Goal: Information Seeking & Learning: Learn about a topic

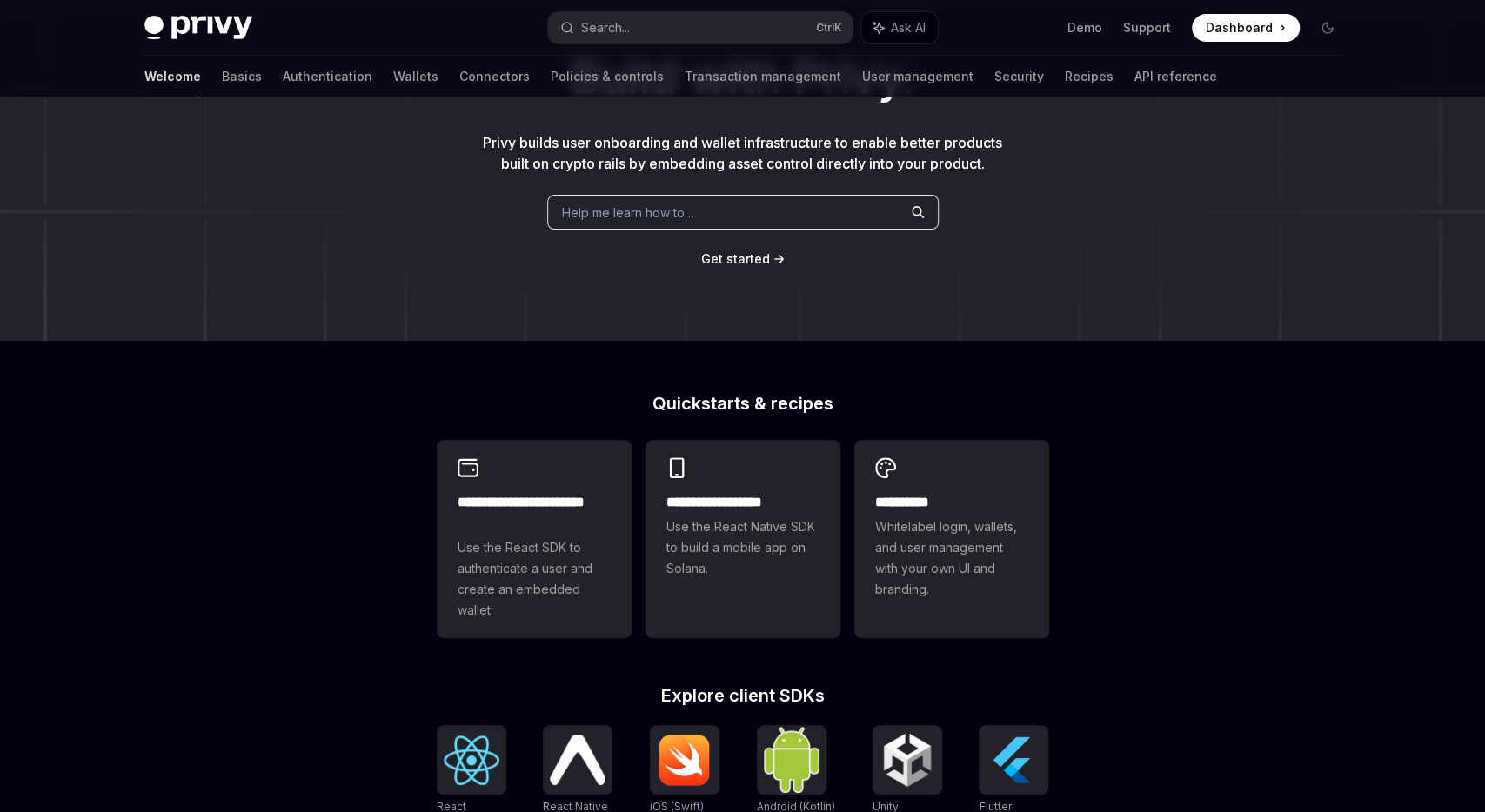
scroll to position [150, 0]
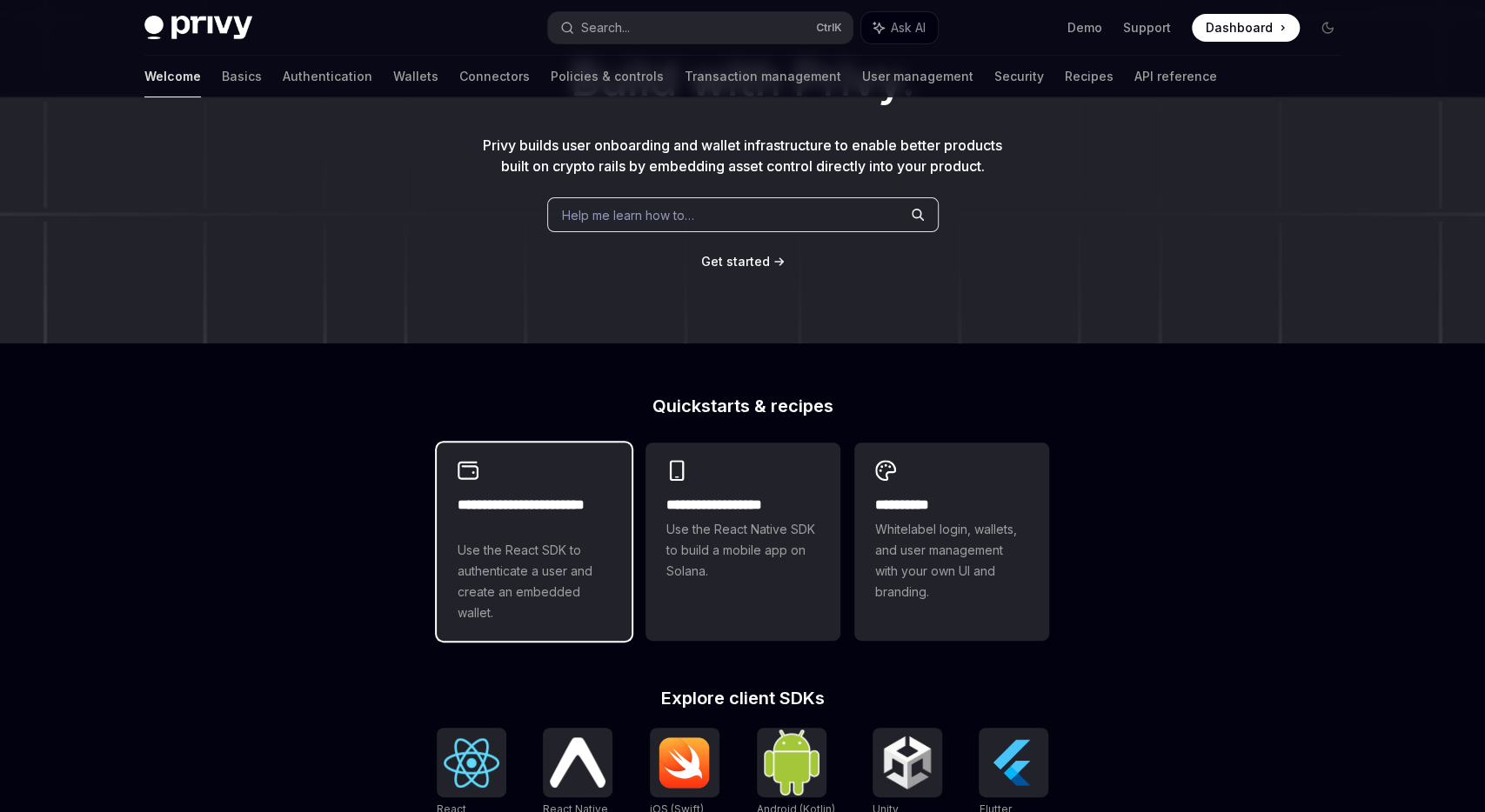
click at [546, 528] on h2 "**********" at bounding box center [534, 515] width 153 height 42
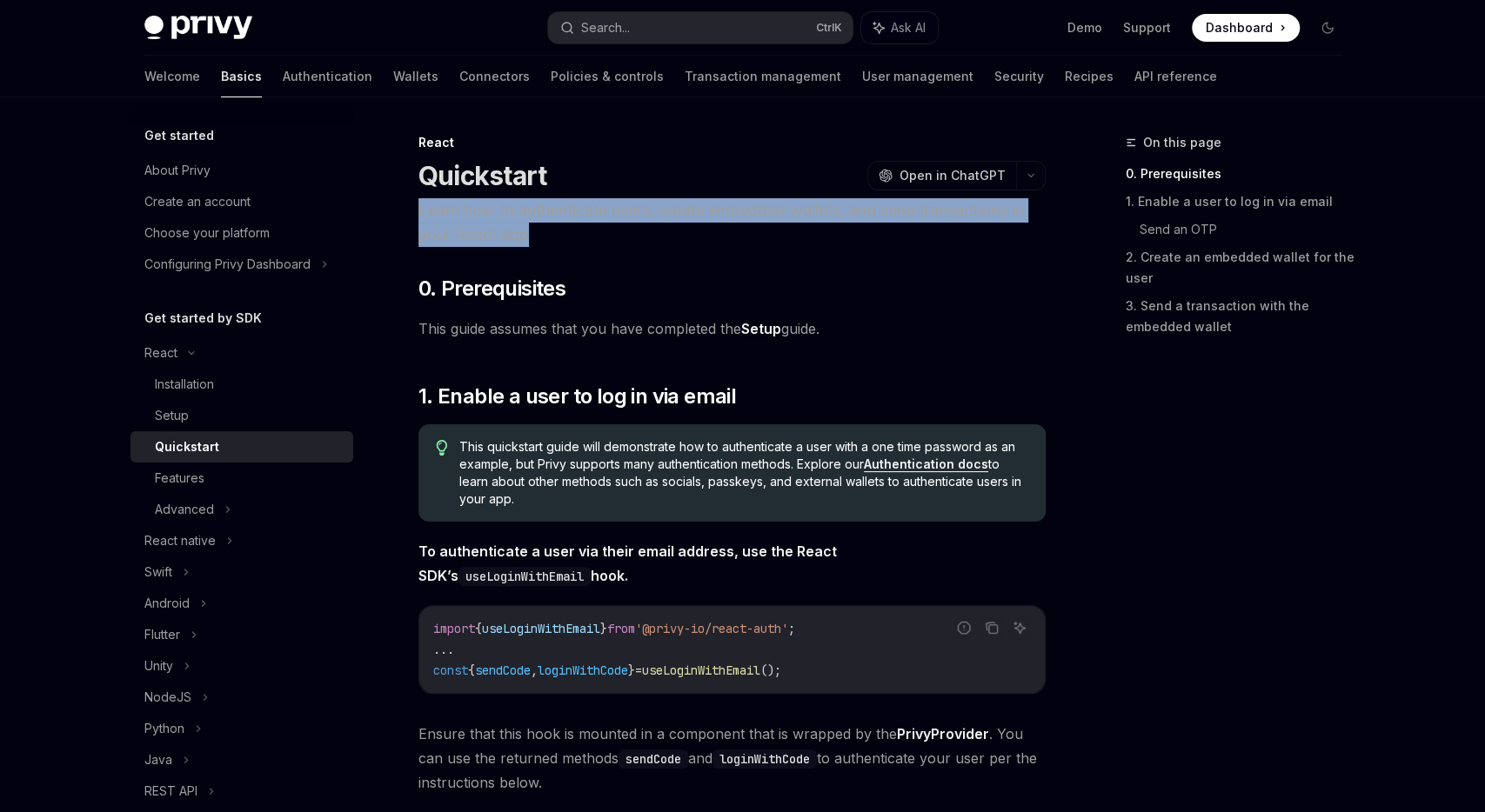
drag, startPoint x: 416, startPoint y: 150, endPoint x: 450, endPoint y: 255, distance: 110.4
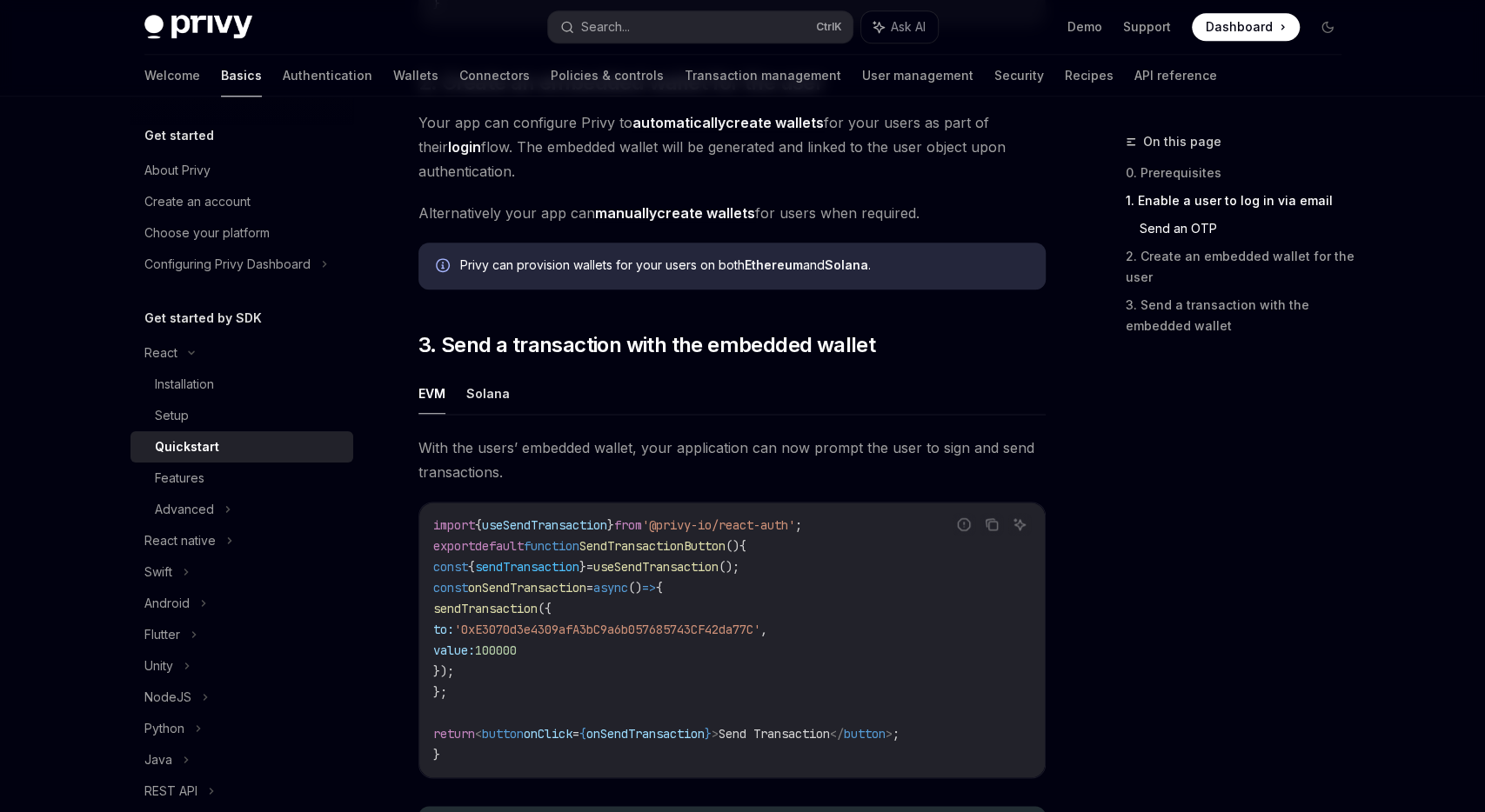
scroll to position [1701, 0]
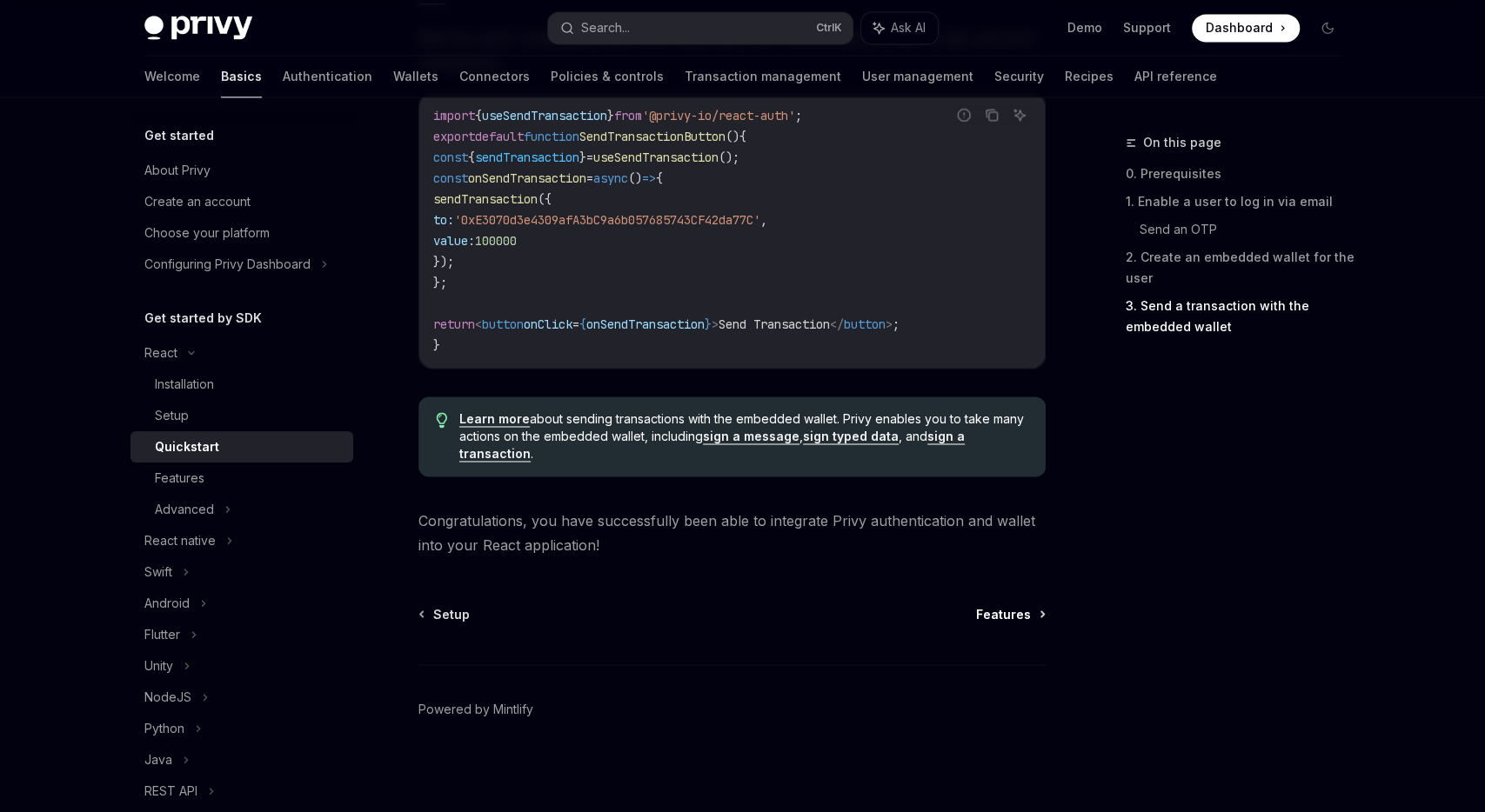
click at [1006, 612] on span "Features" at bounding box center [1003, 614] width 55 height 18
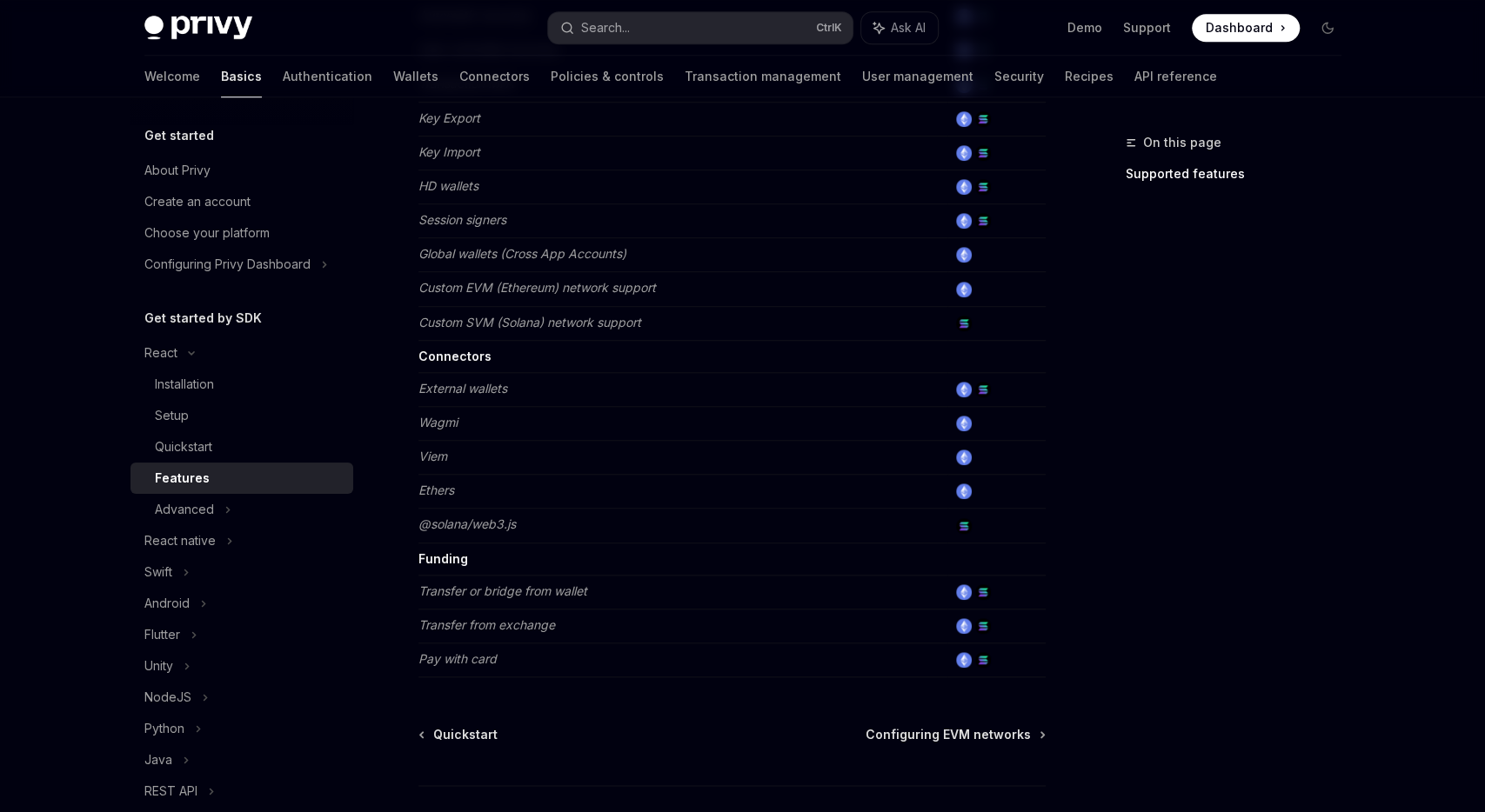
scroll to position [1027, 0]
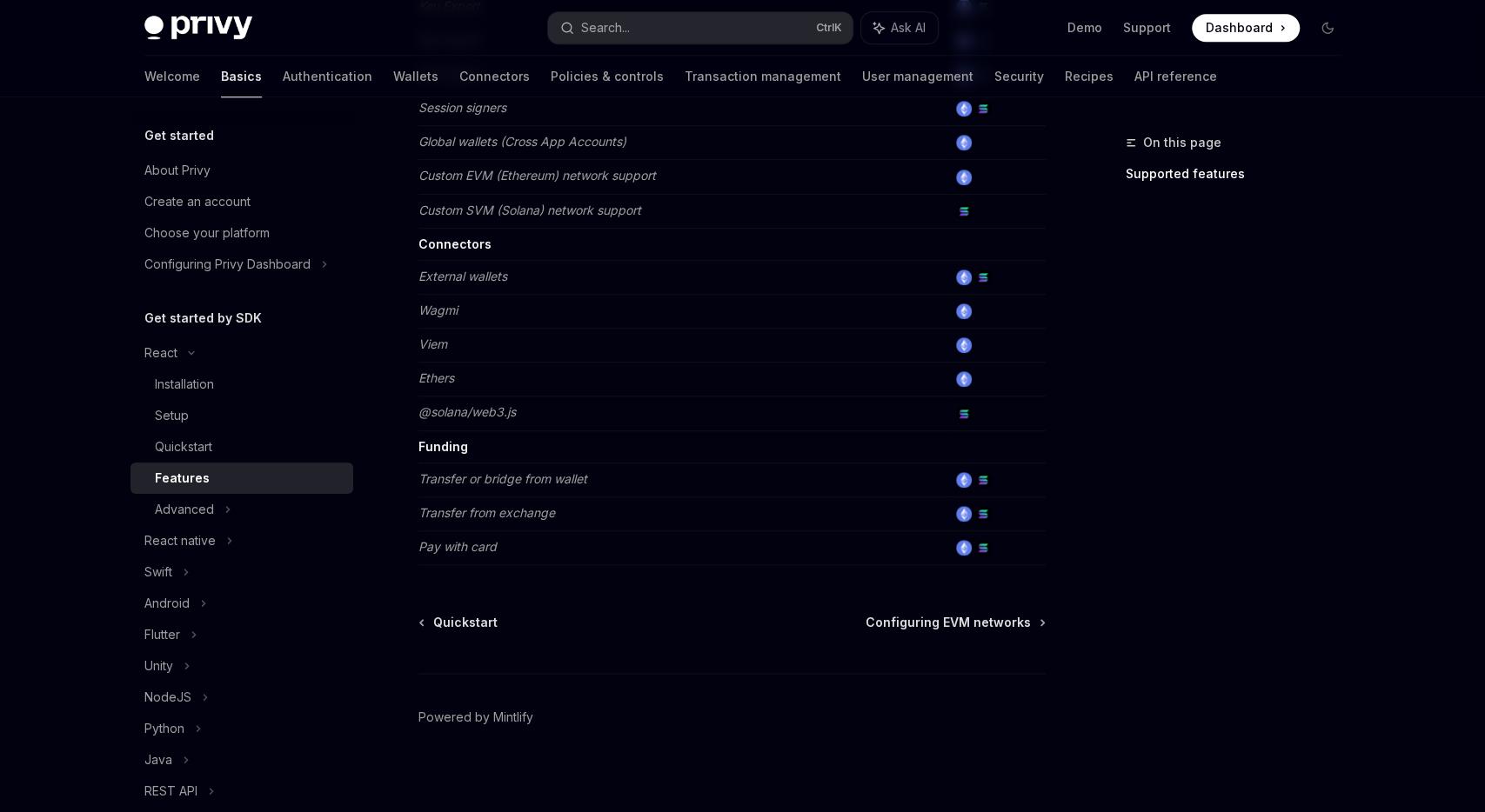
click at [1006, 614] on span "Configuring EVM networks" at bounding box center [948, 622] width 165 height 18
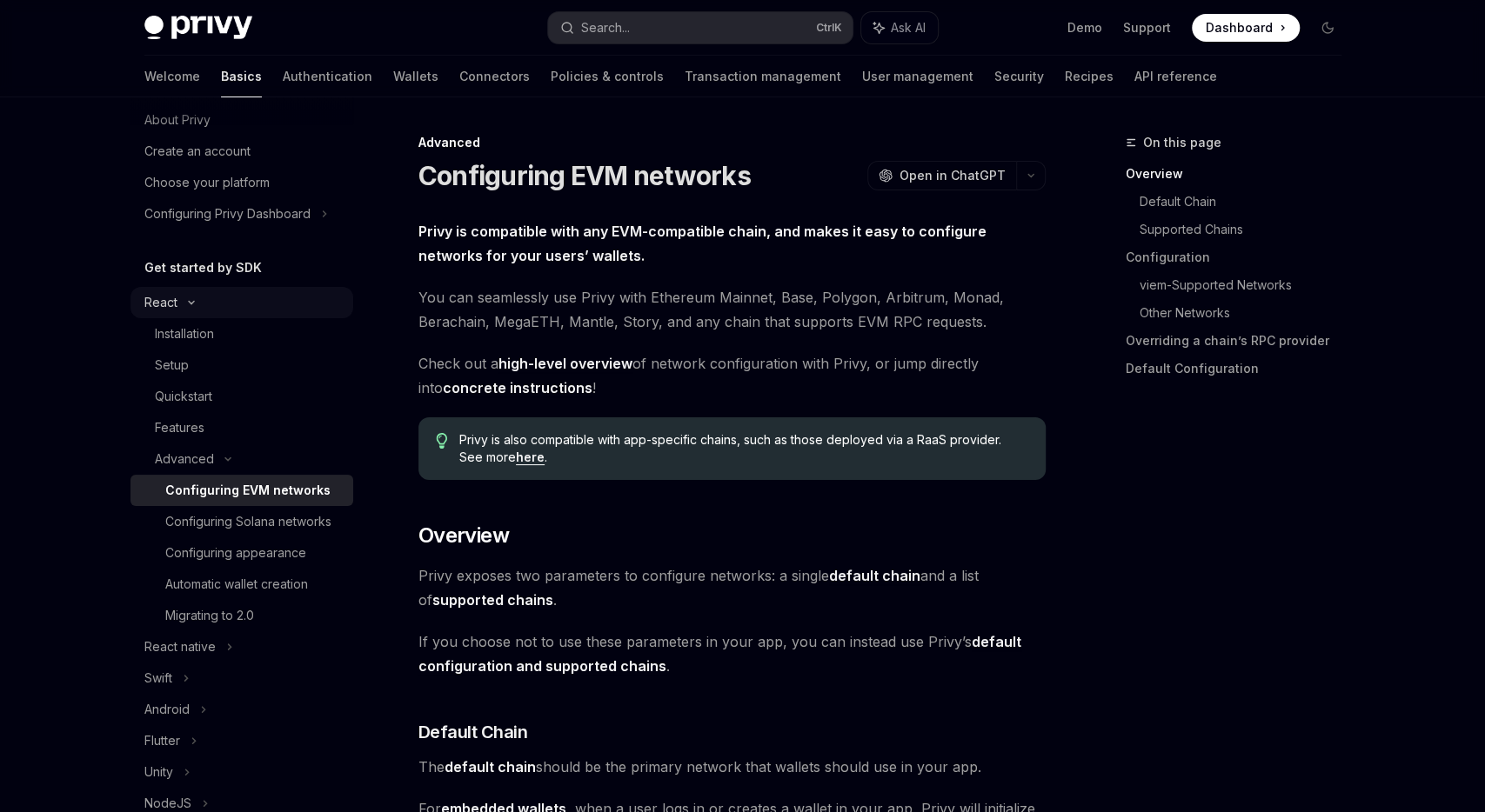
scroll to position [42, 0]
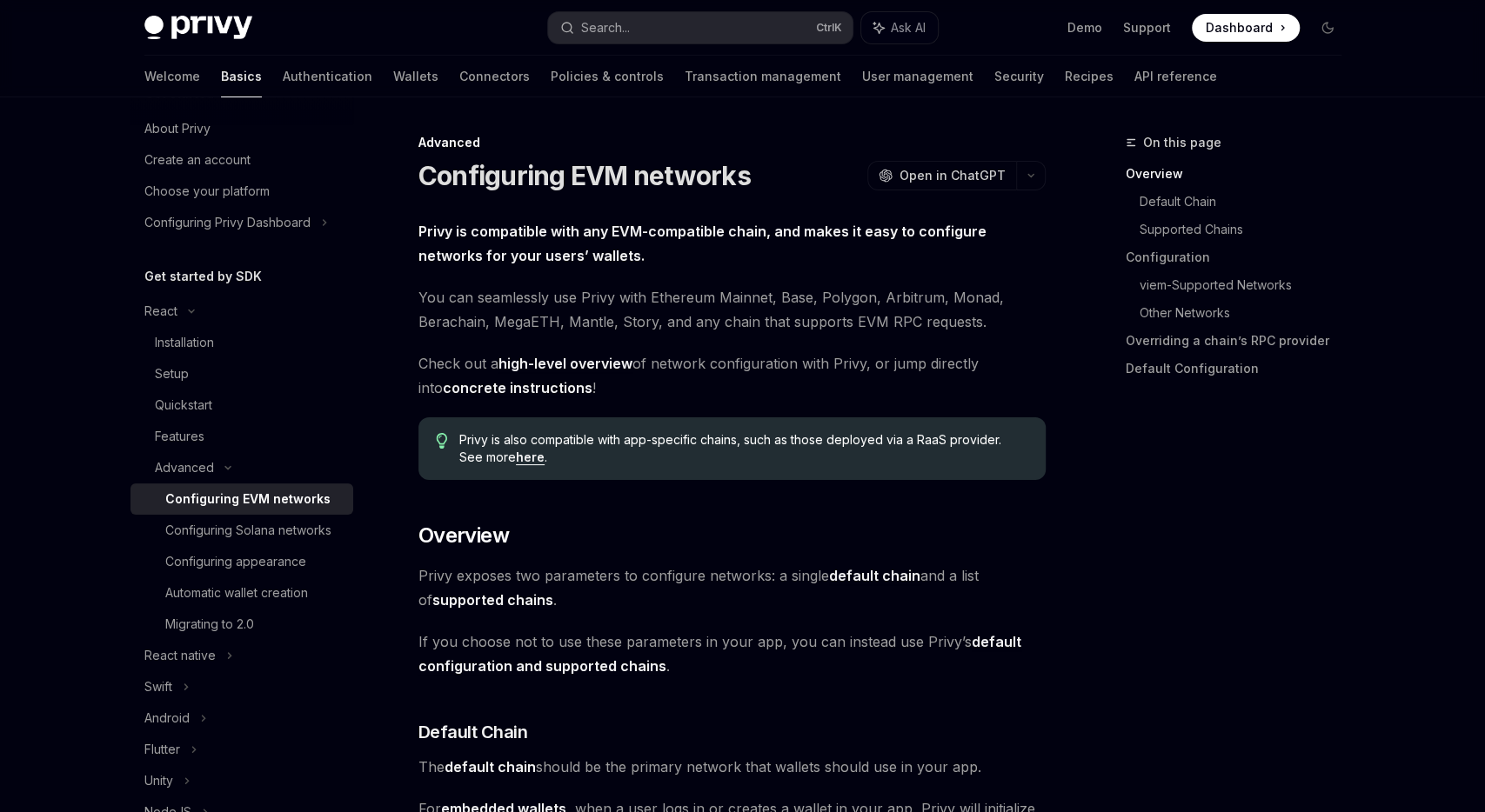
click at [219, 281] on h5 "Get started by SDK" at bounding box center [203, 276] width 118 height 21
click at [160, 306] on div "React" at bounding box center [161, 311] width 33 height 21
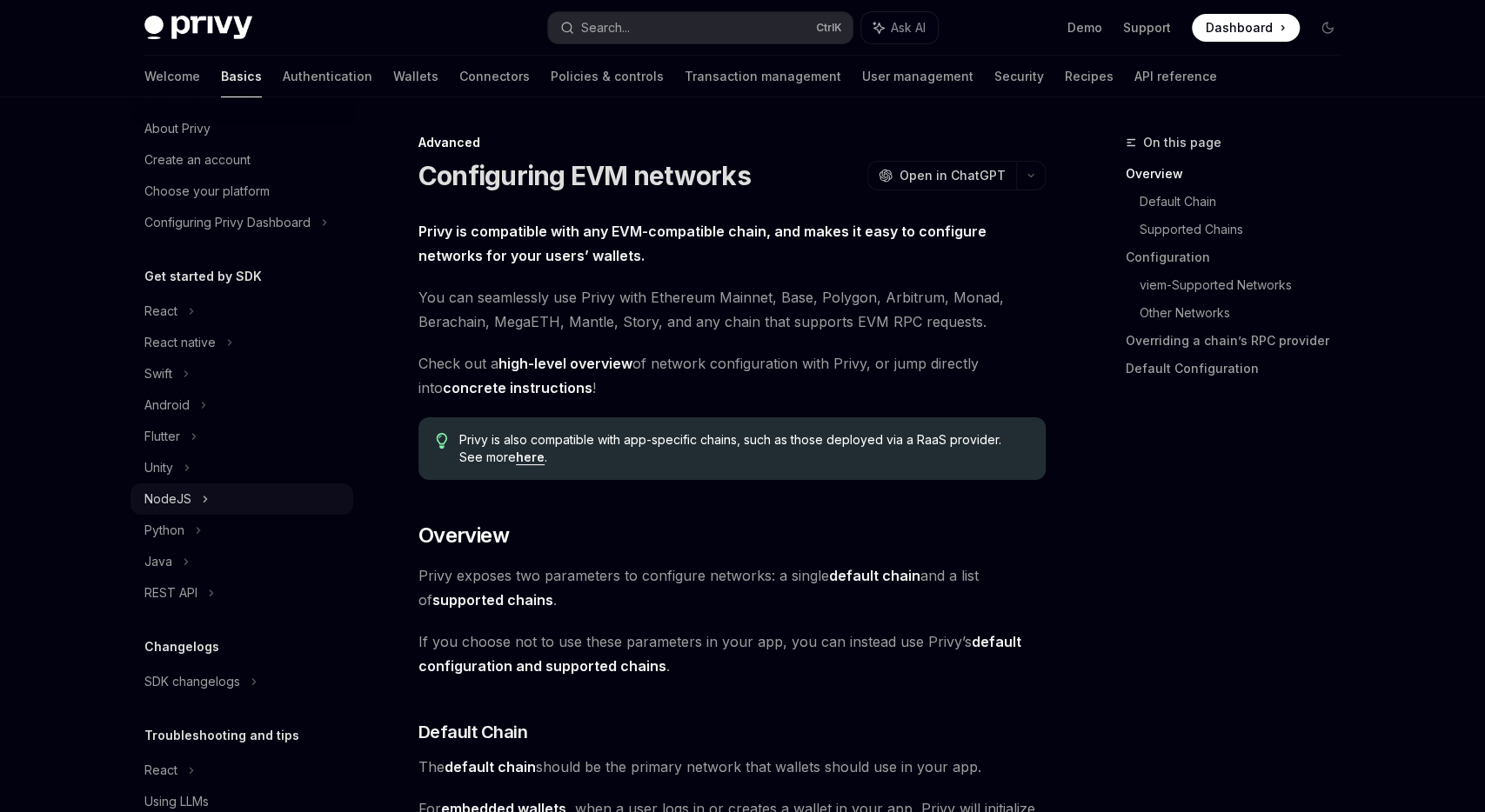
click at [179, 509] on div "NodeJS" at bounding box center [242, 499] width 222 height 31
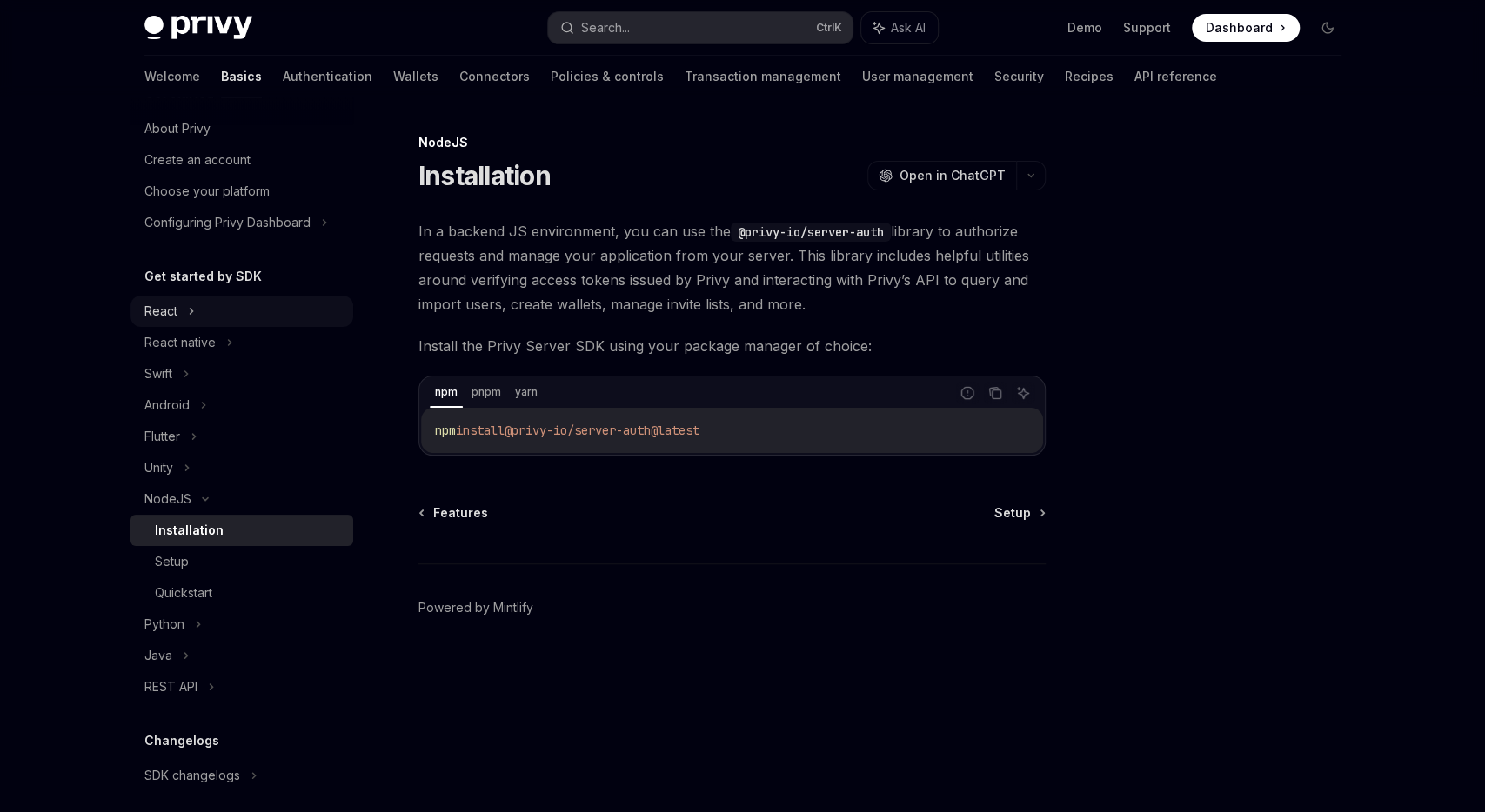
click at [170, 310] on div "React" at bounding box center [161, 311] width 33 height 21
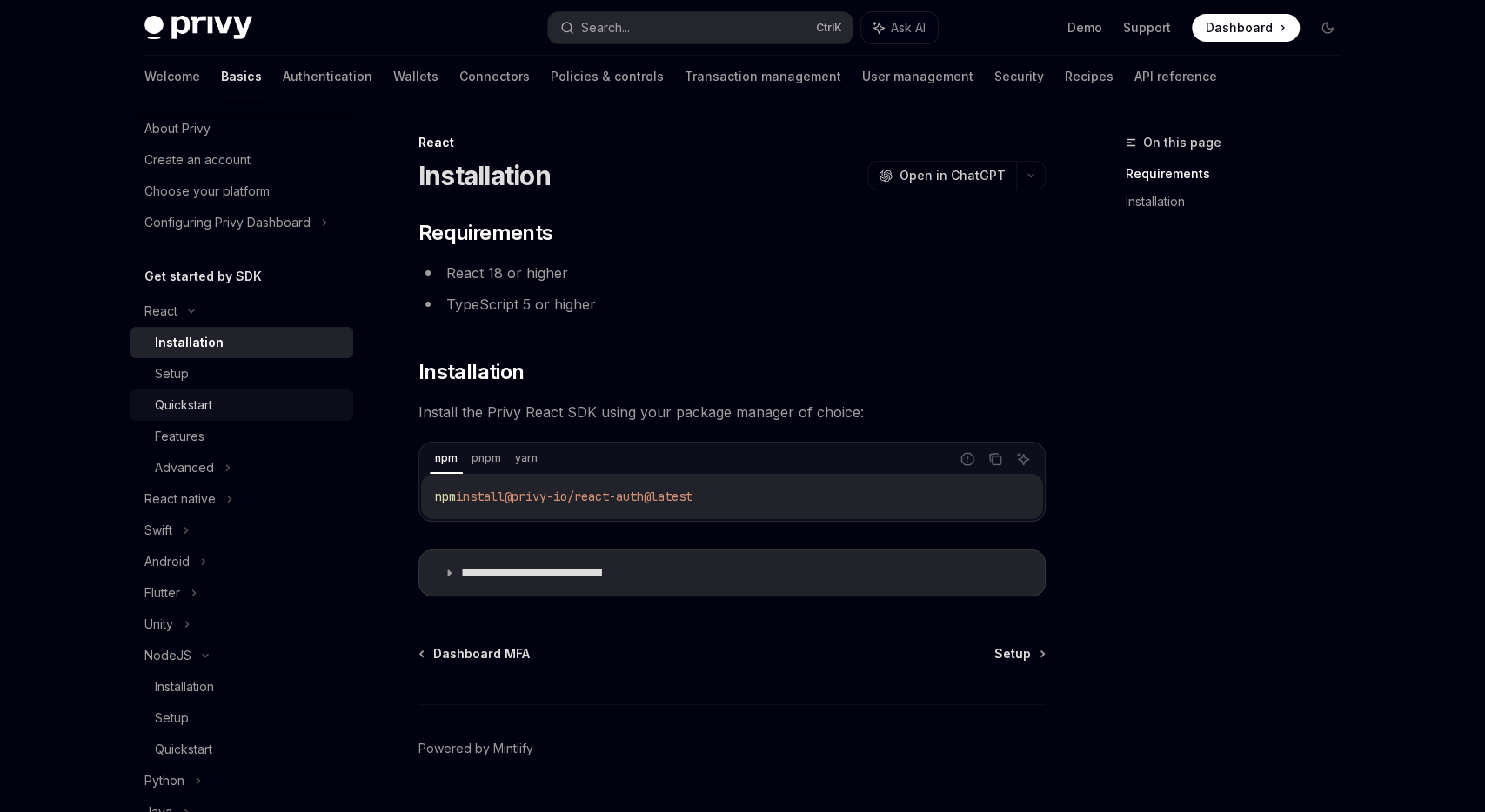
click at [185, 401] on div "Quickstart" at bounding box center [183, 405] width 57 height 21
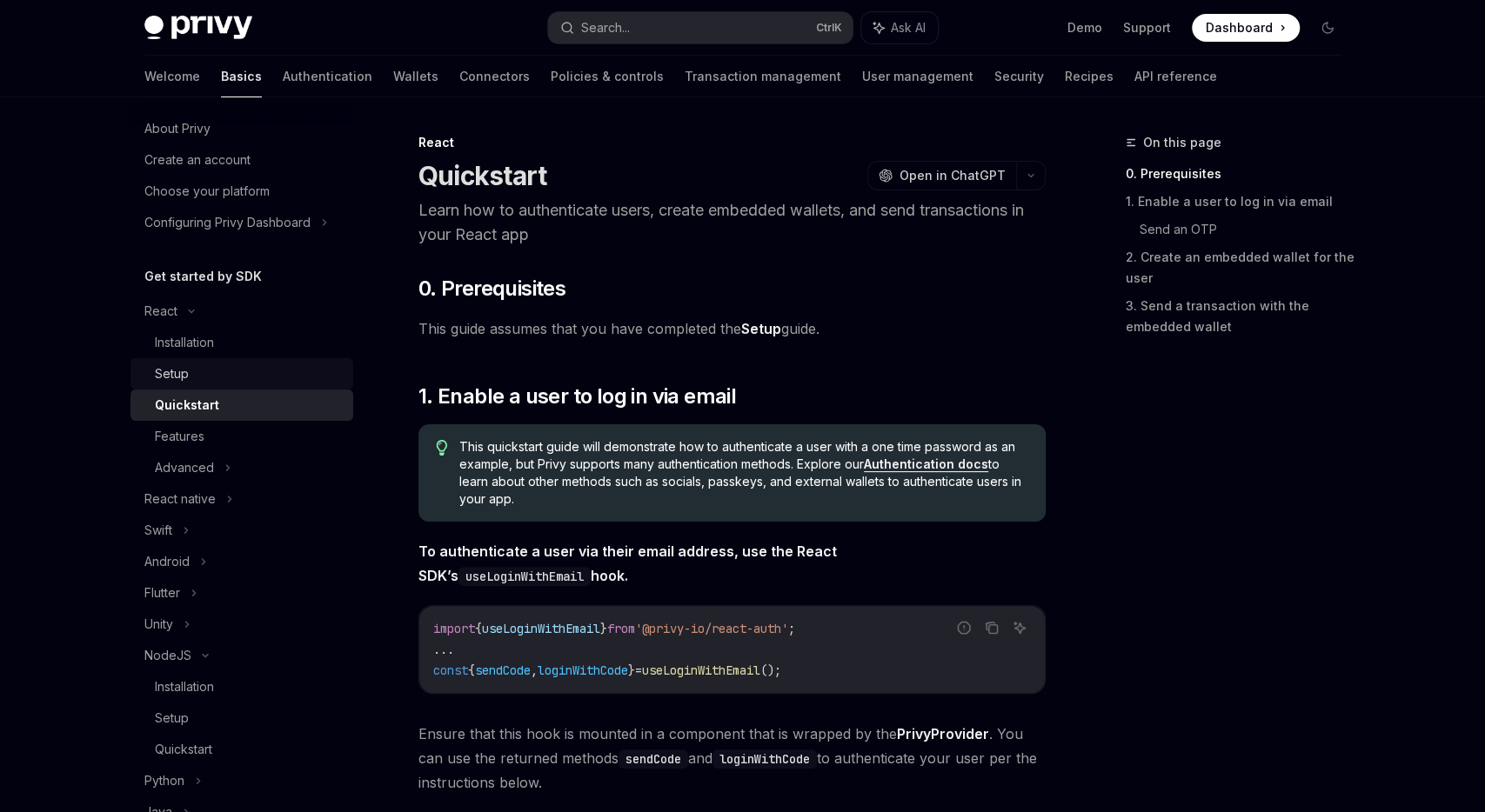
click at [186, 365] on div "Setup" at bounding box center [171, 374] width 34 height 21
type textarea "*"
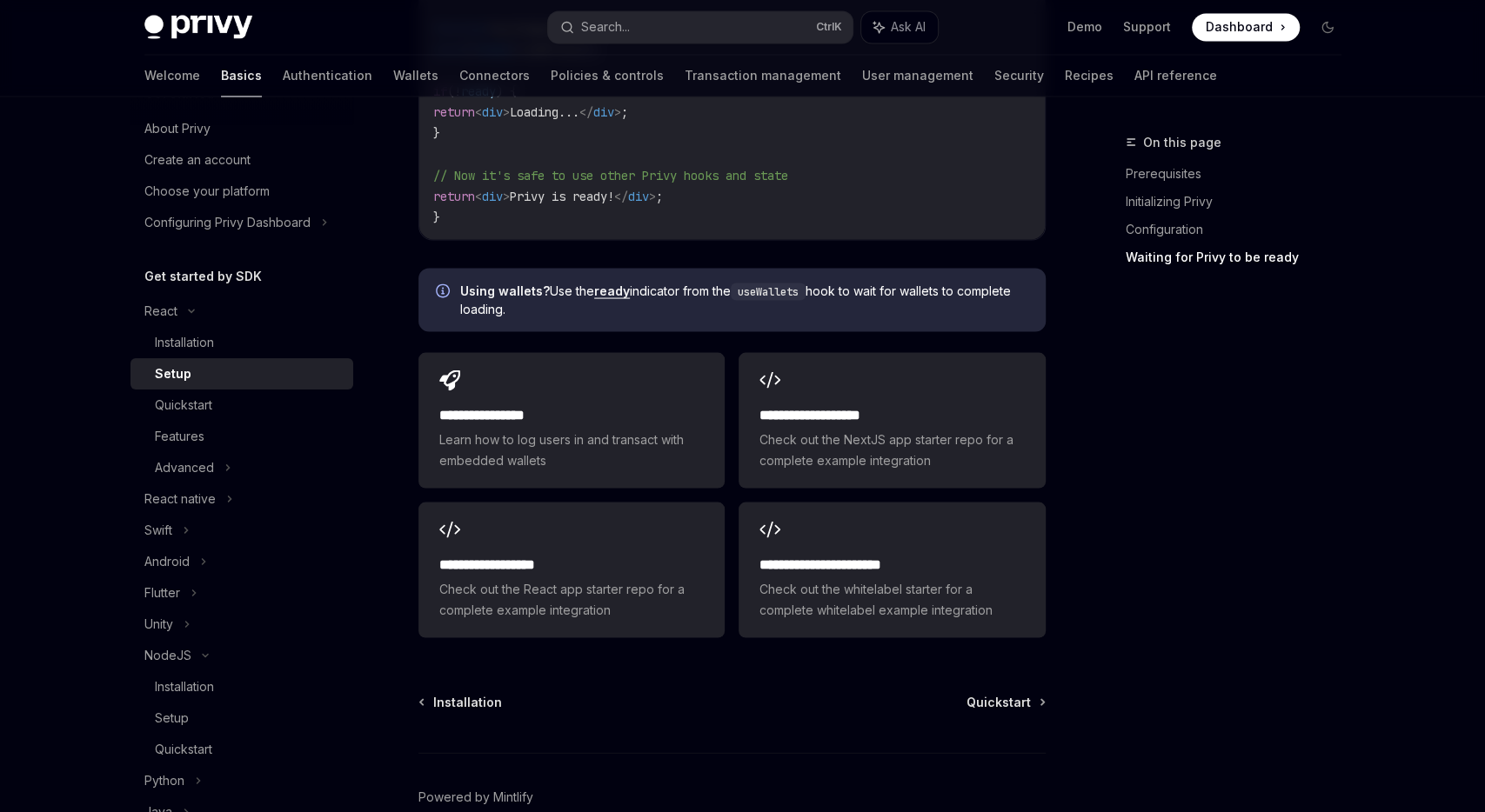
scroll to position [2141, 0]
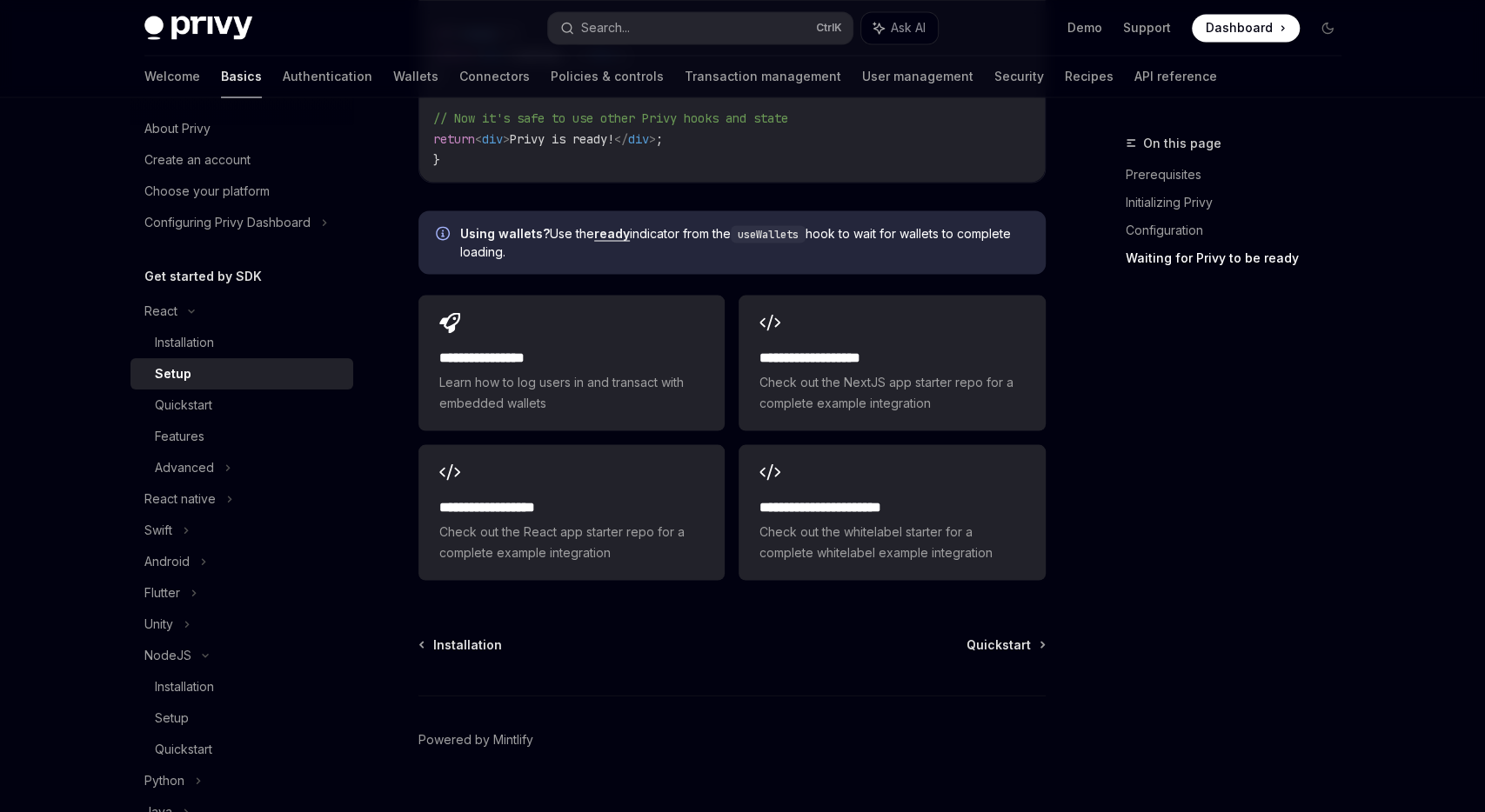
click at [631, 559] on span "Check out the React app starter repo for a complete example integration" at bounding box center [571, 542] width 264 height 42
